Goal: Transaction & Acquisition: Purchase product/service

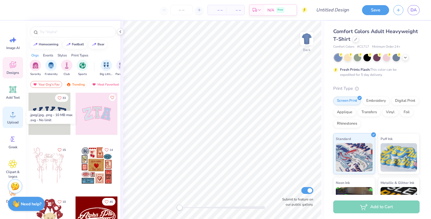
click at [6, 120] on div "Upload" at bounding box center [13, 116] width 21 height 21
click at [14, 114] on icon at bounding box center [13, 114] width 9 height 9
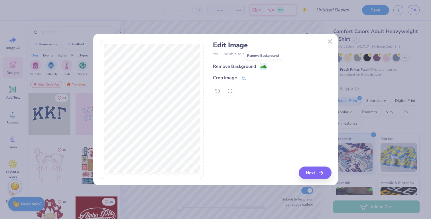
click at [263, 67] on image at bounding box center [263, 66] width 6 height 6
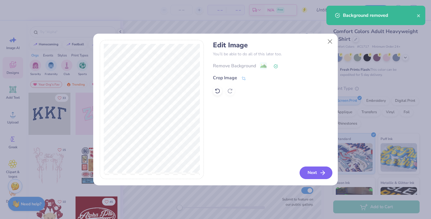
click at [308, 174] on button "Next" at bounding box center [315, 172] width 33 height 13
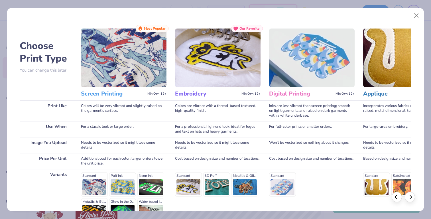
click at [110, 92] on h3 "Screen Printing" at bounding box center [113, 93] width 64 height 7
click at [119, 72] on img at bounding box center [123, 57] width 85 height 59
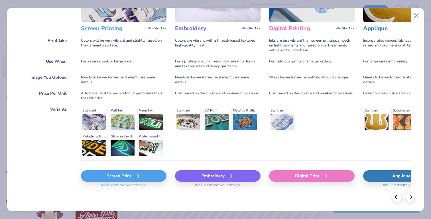
click at [133, 174] on div "Screen Print" at bounding box center [123, 175] width 85 height 11
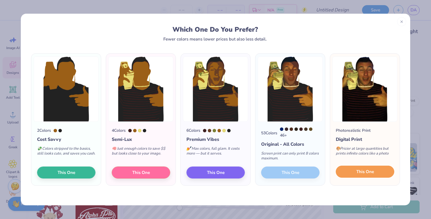
click at [372, 171] on span "This One" at bounding box center [365, 171] width 18 height 7
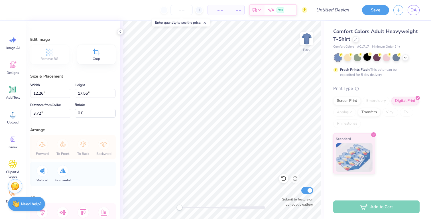
click at [367, 58] on div at bounding box center [366, 56] width 7 height 7
type input "6.57"
type input "9.41"
type input "11.87"
type input "7.80"
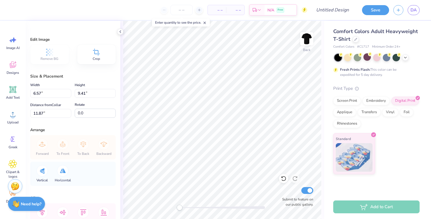
type input "11.16"
type input "6.83"
type input "8.76"
type input "12.55"
click at [17, 97] on span "Add Text" at bounding box center [13, 97] width 14 height 5
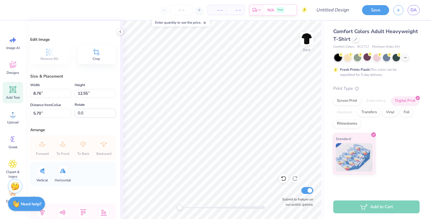
click at [13, 95] on div "Add Text" at bounding box center [13, 92] width 21 height 21
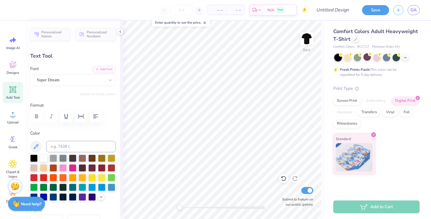
type textarea "T"
type textarea "Cash Money Hoes"
type input "6.73"
type input "7.17"
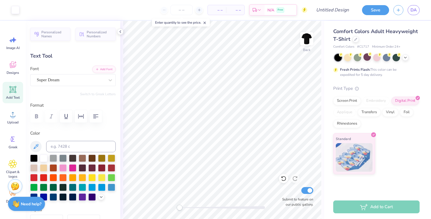
type input "0.53"
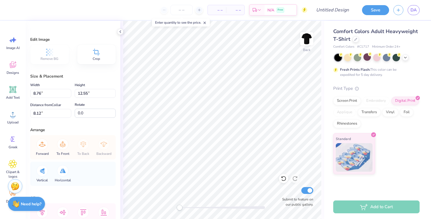
type input "10.82"
type input "15.49"
type input "3.00"
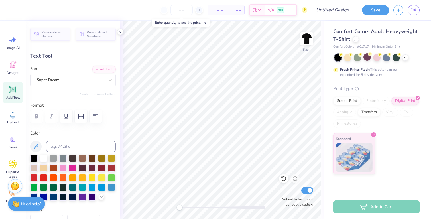
type input "5.84"
type input "6.22"
type input "13.23"
click at [82, 79] on div "Super Dream" at bounding box center [70, 79] width 69 height 9
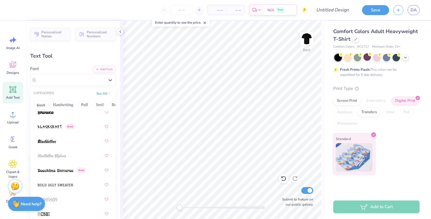
scroll to position [529, 0]
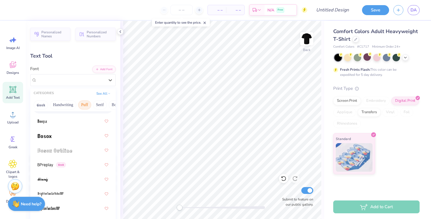
click at [85, 104] on button "Puff" at bounding box center [84, 104] width 13 height 9
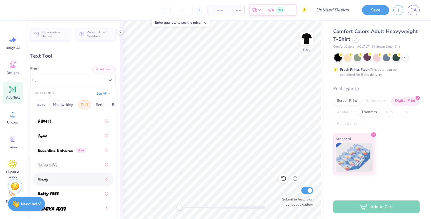
scroll to position [60, 0]
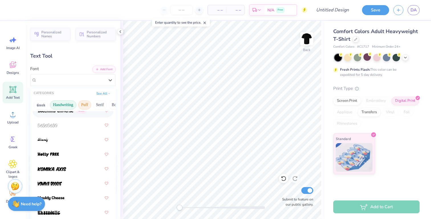
click at [73, 107] on button "Handwriting" at bounding box center [63, 104] width 26 height 9
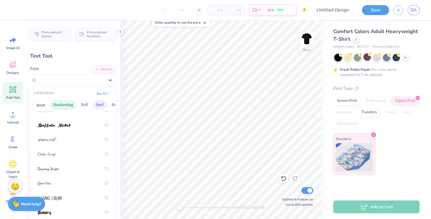
click at [100, 104] on button "Serif" at bounding box center [100, 104] width 14 height 9
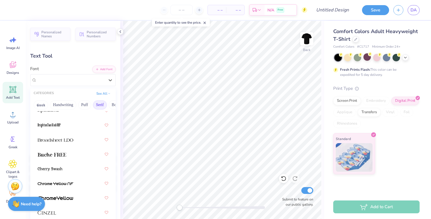
scroll to position [0, 7]
click at [112, 104] on button "Bold" at bounding box center [109, 104] width 14 height 9
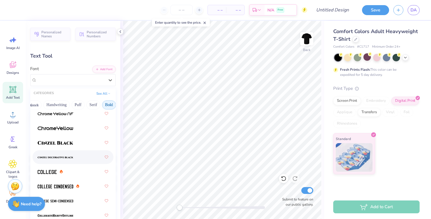
scroll to position [24, 0]
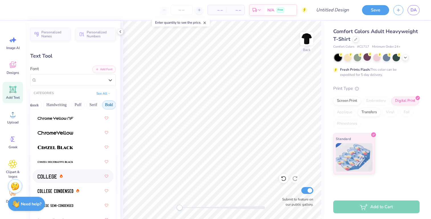
click at [63, 175] on div at bounding box center [73, 176] width 71 height 10
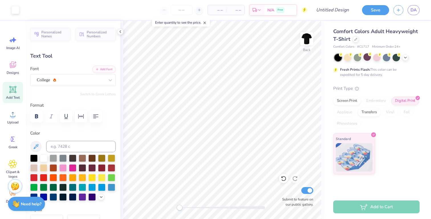
type input "5.48"
type input "6.18"
type input "12.52"
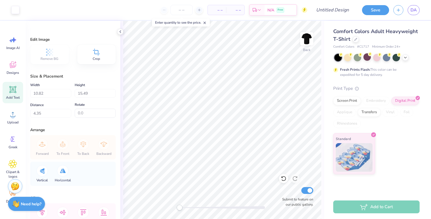
scroll to position [31, 0]
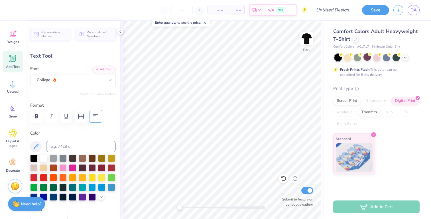
click at [97, 116] on icon "button" at bounding box center [95, 116] width 7 height 7
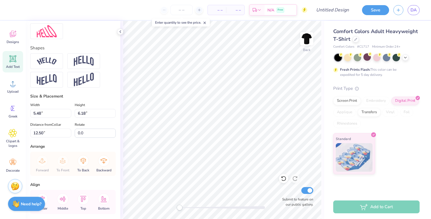
scroll to position [251, 0]
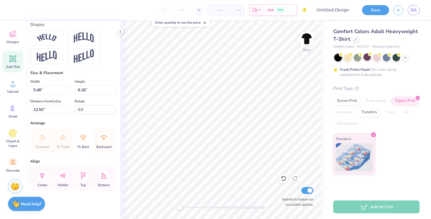
click at [83, 139] on icon at bounding box center [83, 137] width 6 height 6
type input "12.88"
click at [62, 139] on icon at bounding box center [63, 137] width 6 height 6
click at [106, 139] on icon at bounding box center [103, 137] width 11 height 11
click at [62, 142] on icon at bounding box center [62, 137] width 11 height 11
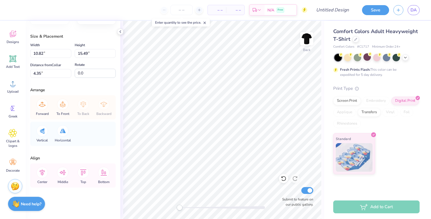
scroll to position [0, 0]
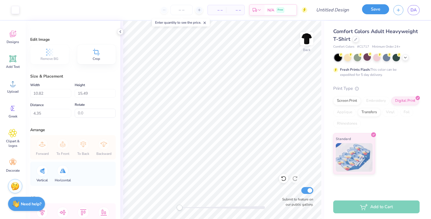
click at [379, 10] on button "Save" at bounding box center [375, 9] width 27 height 10
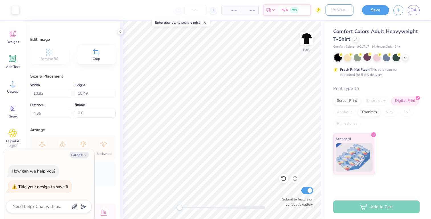
type textarea "x"
click at [342, 13] on input "Design Title" at bounding box center [339, 9] width 28 height 11
type input "J"
type textarea "x"
type input "Jo"
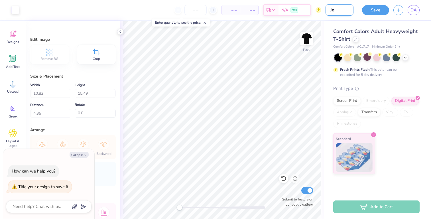
type textarea "x"
type input "Joh"
type textarea "x"
type input "[PERSON_NAME]"
type textarea "x"
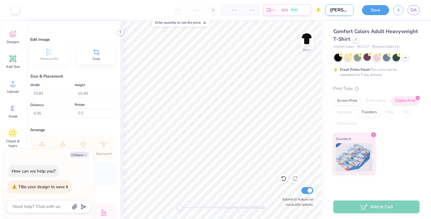
type input "[PERSON_NAME]"
type textarea "x"
type input "[PERSON_NAME]"
type textarea "x"
type input "[PERSON_NAME]"
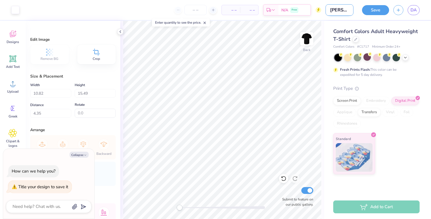
type textarea "x"
type input "[PERSON_NAME]"
type textarea "x"
type input "[PERSON_NAME]"
type textarea "x"
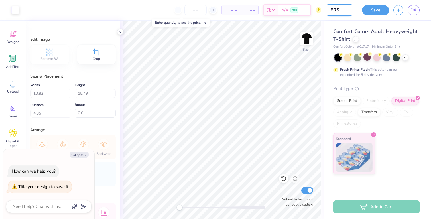
type input "[PERSON_NAME]"
type textarea "x"
type input "[PERSON_NAME]"
type textarea "x"
type input "[PERSON_NAME]"
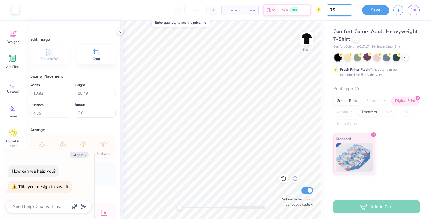
type textarea "x"
type input "[PERSON_NAME]"
type textarea "x"
type input "[PERSON_NAME]"
type textarea "x"
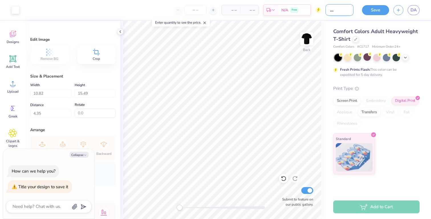
type input "[PERSON_NAME]'"
type textarea "x"
type input "[PERSON_NAME]"
type textarea "x"
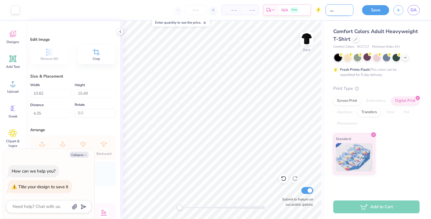
type input "[PERSON_NAME]"
click at [375, 13] on button "Save" at bounding box center [375, 9] width 27 height 10
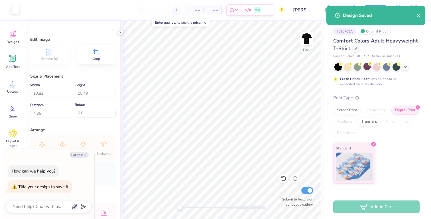
click at [419, 18] on icon "close" at bounding box center [418, 15] width 4 height 5
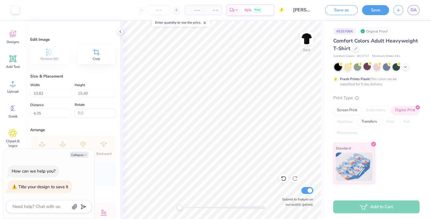
click at [412, 13] on div "Art colors – – Per Item – – Total Est. Delivery N/A Free Design Title [PERSON_N…" at bounding box center [215, 109] width 431 height 219
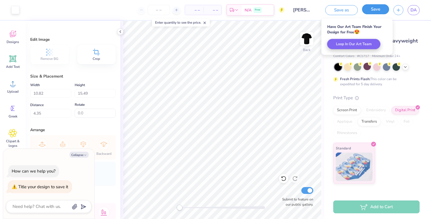
click at [377, 11] on button "Save" at bounding box center [375, 9] width 27 height 10
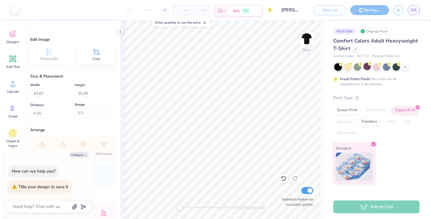
click at [248, 11] on span "Free" at bounding box center [245, 11] width 5 height 4
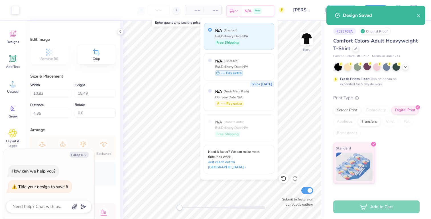
type textarea "x"
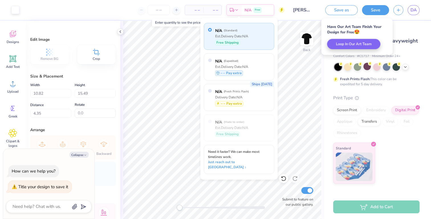
click at [212, 11] on span "– –" at bounding box center [211, 10] width 11 height 6
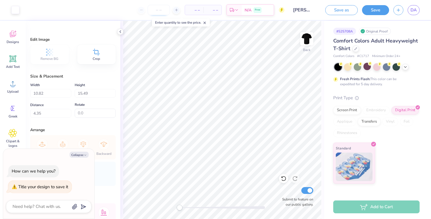
click at [156, 11] on input "number" at bounding box center [158, 10] width 22 height 10
type input "30"
type textarea "x"
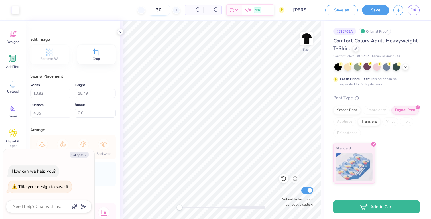
type input "30"
click at [150, 9] on input "30" at bounding box center [140, 10] width 22 height 10
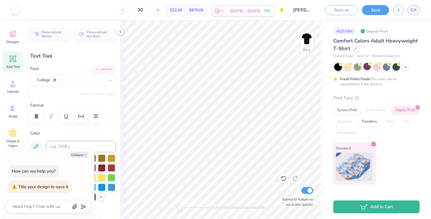
click at [242, 14] on div "[DATE] - [DATE] Free" at bounding box center [250, 11] width 46 height 10
type textarea "x"
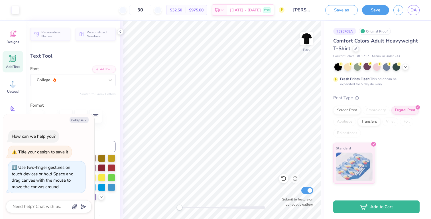
click at [144, 211] on div "Back Submit to feature on our public gallery." at bounding box center [222, 120] width 204 height 198
click at [254, 11] on span "[DATE] - [DATE]" at bounding box center [245, 11] width 31 height 6
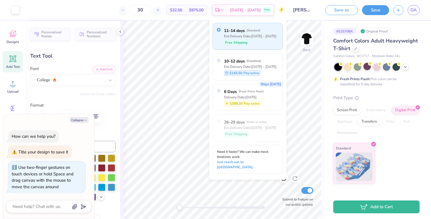
click at [125, 15] on div "30 $32.50 Per Item $975.00 Total Est. Delivery [DATE] - [DATE] Free" at bounding box center [154, 10] width 261 height 20
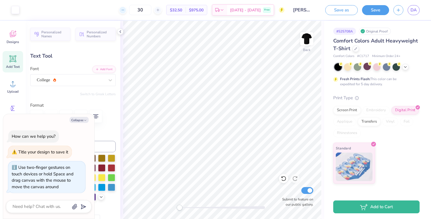
click at [126, 7] on div at bounding box center [123, 10] width 8 height 8
type input "26"
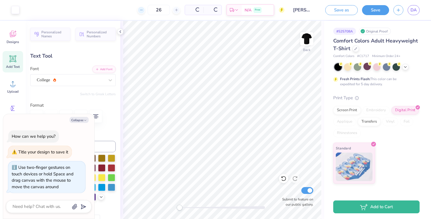
click at [133, 7] on div "26 Per Item Total Est. Delivery N/A Free" at bounding box center [154, 10] width 261 height 20
type textarea "x"
click at [126, 7] on div at bounding box center [123, 10] width 8 height 8
type input "25"
type textarea "x"
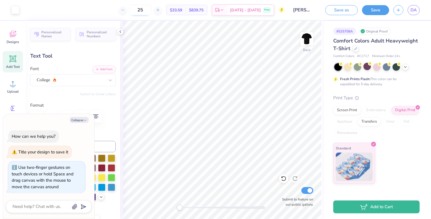
click at [151, 12] on input "25" at bounding box center [140, 10] width 22 height 10
type input "2"
type input "50"
type textarea "x"
type input "50"
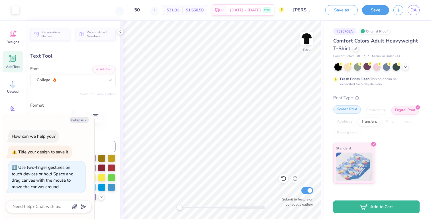
click at [345, 113] on div "Screen Print" at bounding box center [347, 109] width 28 height 9
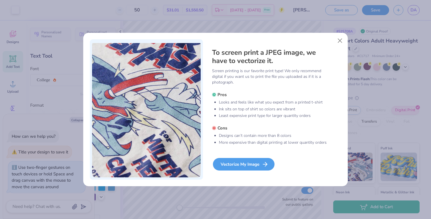
click at [252, 161] on div "Vectorize My Image" at bounding box center [244, 164] width 62 height 13
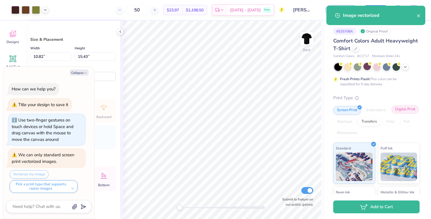
click at [402, 107] on div "Digital Print" at bounding box center [405, 109] width 28 height 9
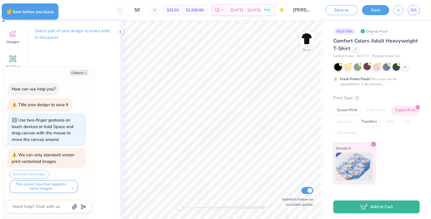
type textarea "x"
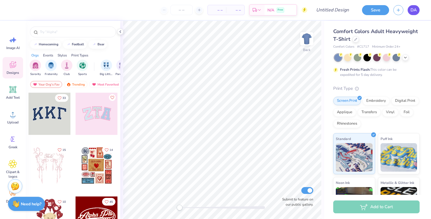
click at [414, 12] on span "DA" at bounding box center [413, 10] width 6 height 7
click at [11, 136] on icon at bounding box center [13, 139] width 9 height 9
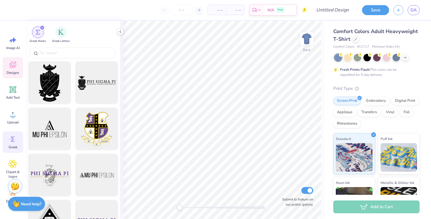
click at [16, 68] on icon at bounding box center [13, 64] width 9 height 9
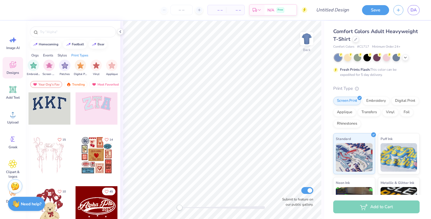
scroll to position [0, 466]
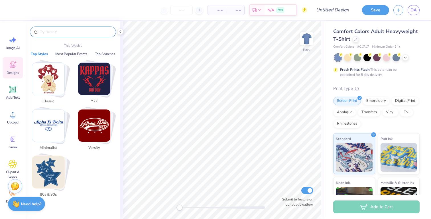
click at [71, 33] on input "text" at bounding box center [75, 32] width 73 height 6
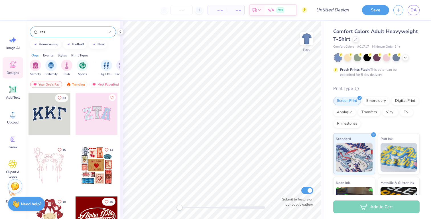
type input "cash"
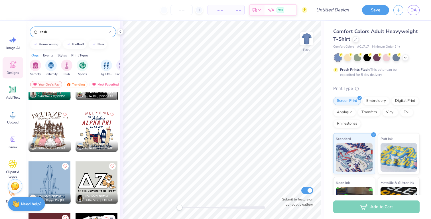
scroll to position [706, 0]
